Goal: Use online tool/utility: Use online tool/utility

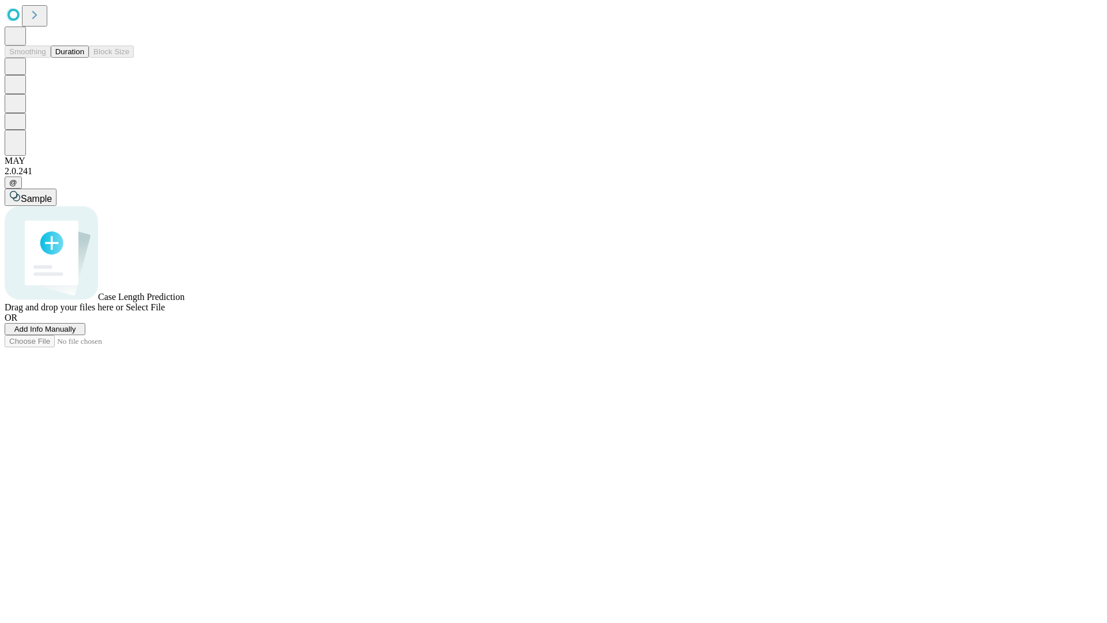
click at [84, 58] on button "Duration" at bounding box center [70, 52] width 38 height 12
click at [165, 312] on span "Select File" at bounding box center [145, 307] width 39 height 10
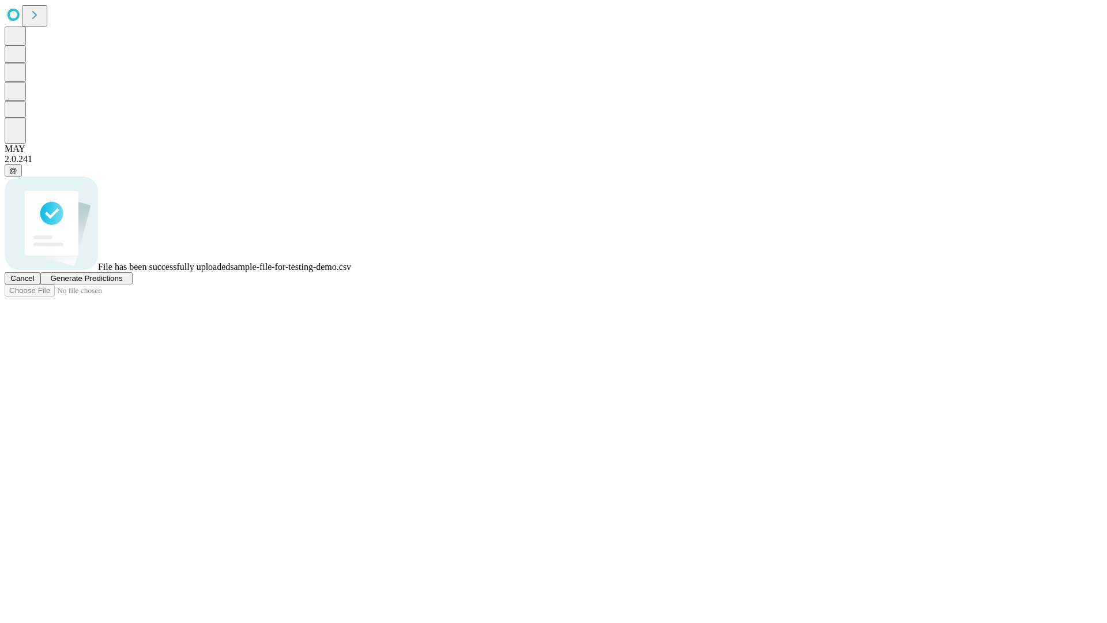
click at [122, 283] on span "Generate Predictions" at bounding box center [86, 278] width 72 height 9
